Goal: Transaction & Acquisition: Purchase product/service

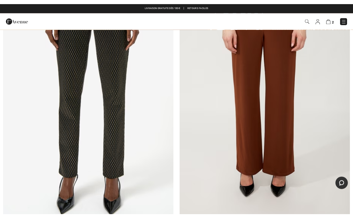
scroll to position [953, 0]
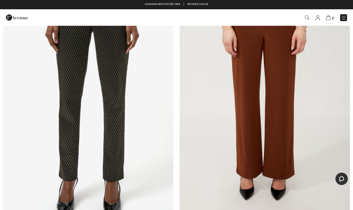
click at [307, 19] on img at bounding box center [307, 17] width 4 height 4
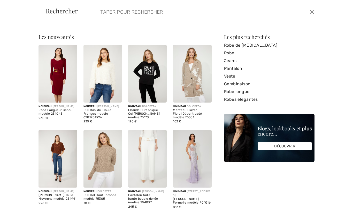
click at [158, 11] on input "search" at bounding box center [175, 11] width 158 height 15
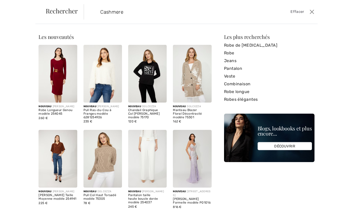
type input "Cashmere"
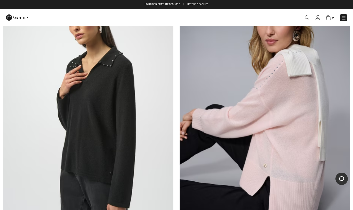
scroll to position [80, 0]
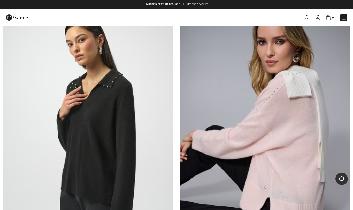
click at [317, 150] on img at bounding box center [264, 131] width 170 height 255
click at [315, 150] on img at bounding box center [264, 131] width 170 height 255
click at [286, 152] on img at bounding box center [264, 131] width 170 height 255
click at [293, 146] on img at bounding box center [264, 131] width 170 height 255
click at [121, 161] on img at bounding box center [88, 131] width 170 height 255
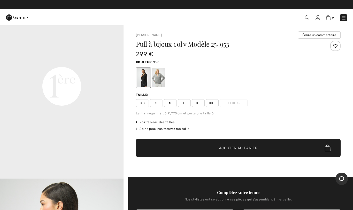
scroll to position [402, 0]
click at [161, 78] on div at bounding box center [158, 77] width 13 height 19
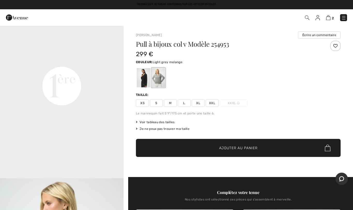
click at [330, 19] on img at bounding box center [328, 17] width 4 height 5
click at [330, 18] on img at bounding box center [328, 17] width 4 height 5
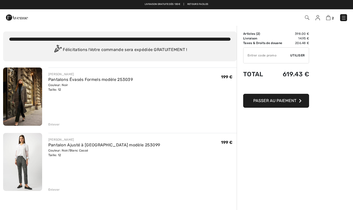
click at [57, 189] on div "Enlever" at bounding box center [54, 190] width 12 height 5
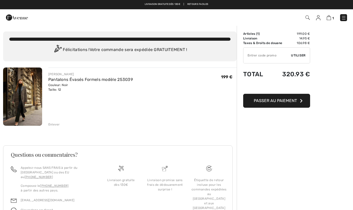
click at [58, 127] on div "Enlever" at bounding box center [54, 124] width 12 height 5
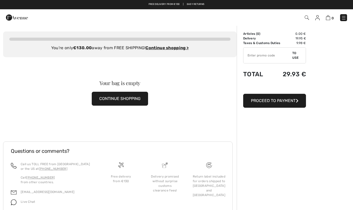
click at [126, 99] on font "CONTINUE SHOPPING" at bounding box center [119, 98] width 41 height 5
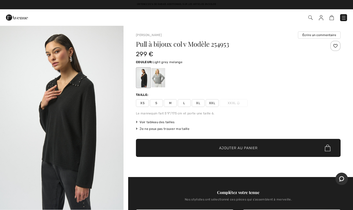
click at [160, 73] on div at bounding box center [158, 77] width 13 height 19
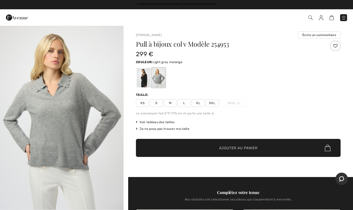
click at [185, 102] on span "L" at bounding box center [184, 103] width 13 height 8
click at [244, 148] on span "Ajouter au panier" at bounding box center [238, 148] width 38 height 5
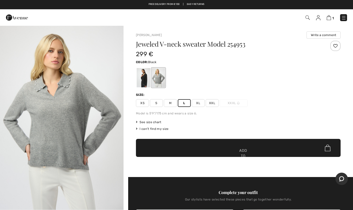
click at [146, 80] on div at bounding box center [143, 77] width 13 height 19
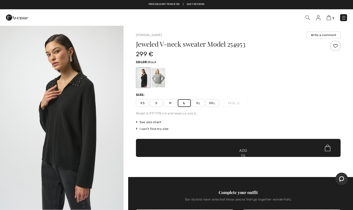
click at [238, 149] on font "Add to cart" at bounding box center [243, 156] width 10 height 16
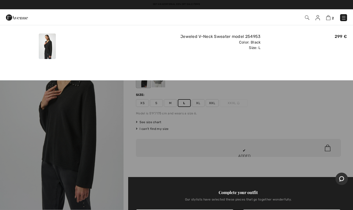
click at [330, 16] on img at bounding box center [328, 17] width 4 height 5
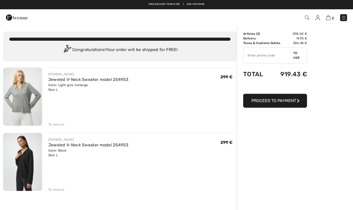
click at [306, 18] on img at bounding box center [307, 17] width 4 height 4
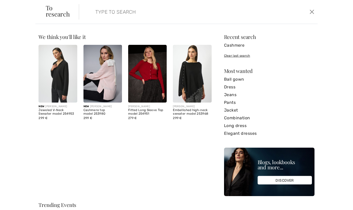
click at [196, 88] on img at bounding box center [192, 74] width 38 height 58
click at [198, 84] on img at bounding box center [192, 74] width 38 height 58
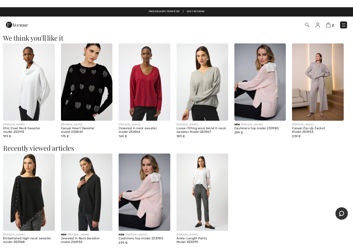
scroll to position [379, 0]
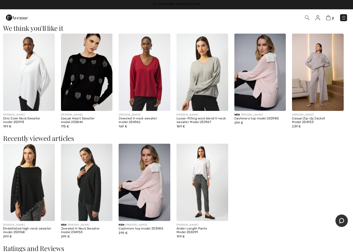
click at [35, 180] on img at bounding box center [29, 182] width 52 height 77
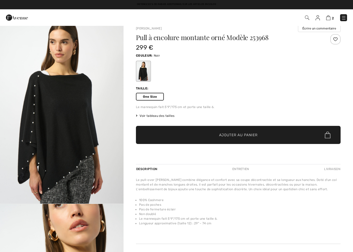
checkbox input "true"
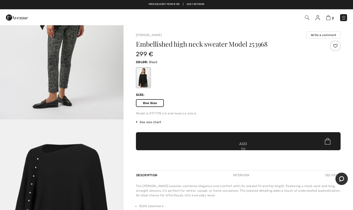
scroll to position [835, 0]
